Goal: Transaction & Acquisition: Purchase product/service

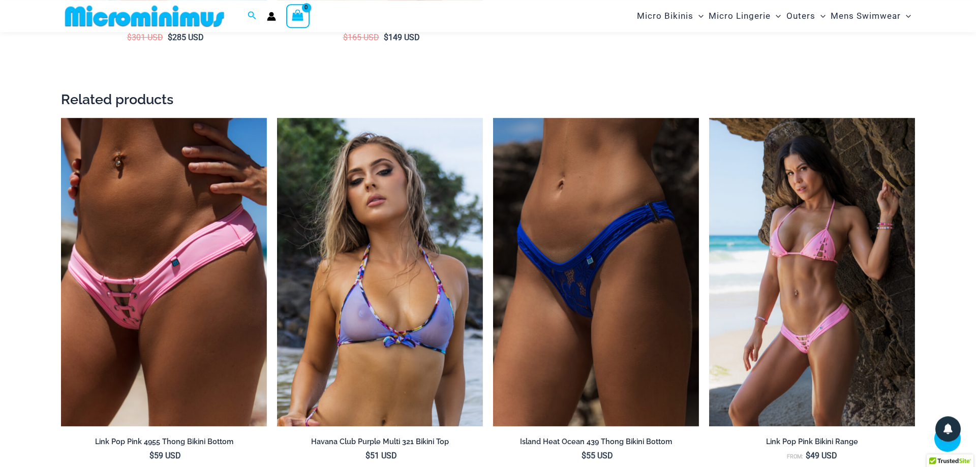
scroll to position [2169, 0]
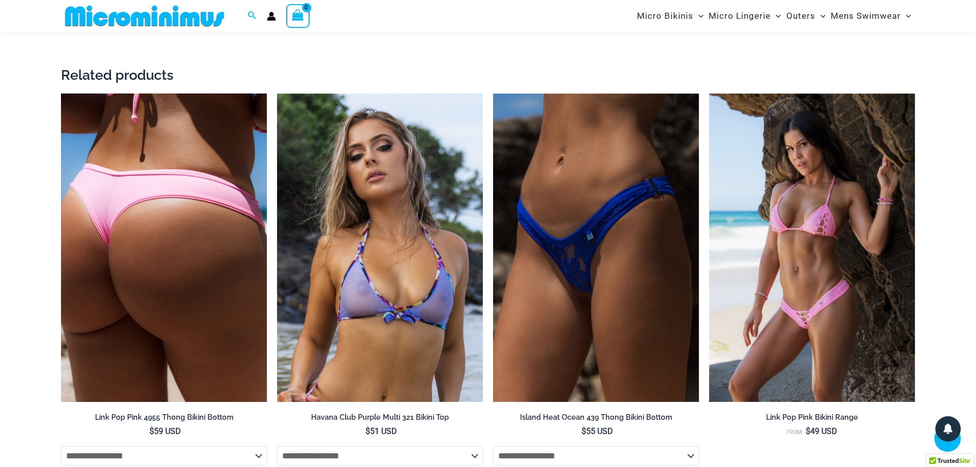
click at [221, 295] on img at bounding box center [164, 248] width 206 height 309
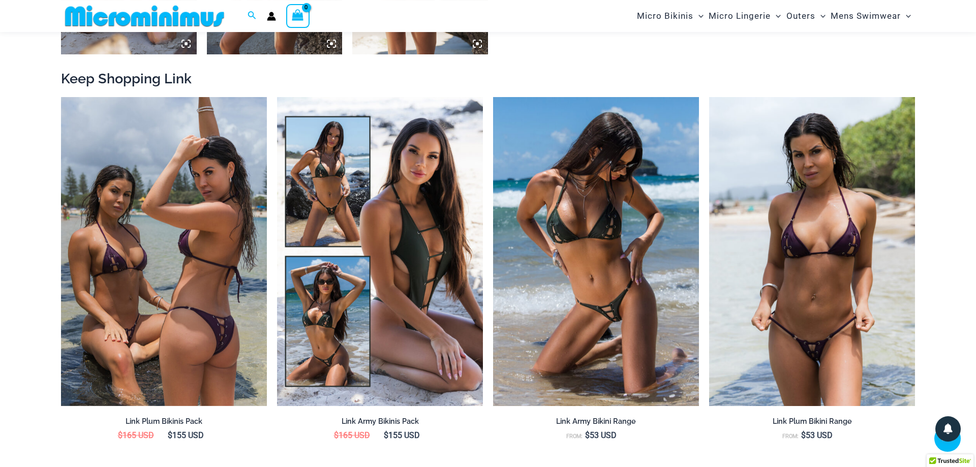
scroll to position [1132, 0]
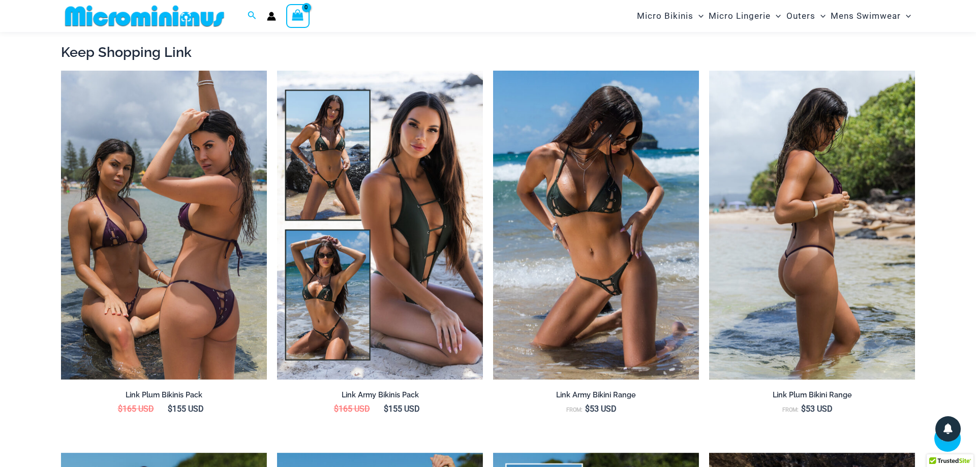
click at [795, 327] on img at bounding box center [812, 225] width 206 height 309
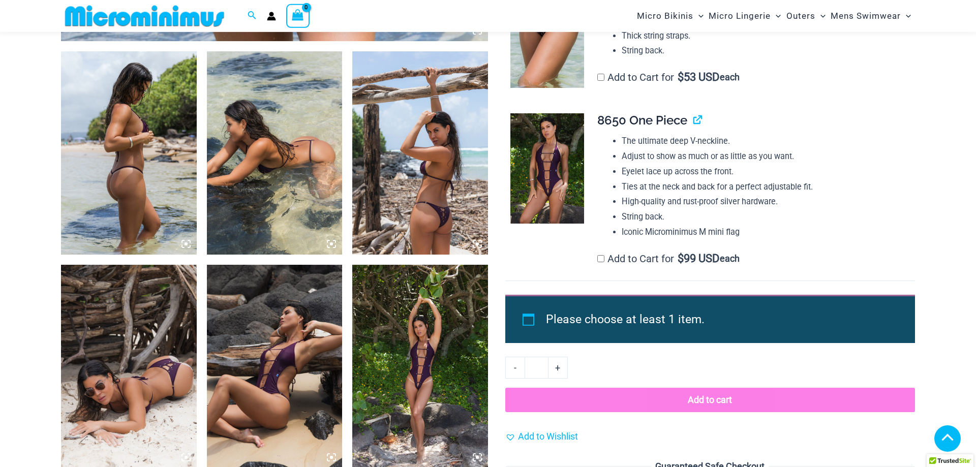
scroll to position [821, 0]
